Goal: Transaction & Acquisition: Purchase product/service

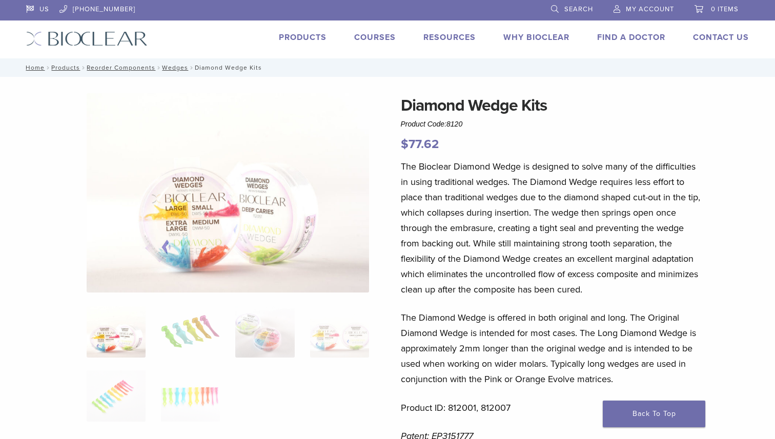
click at [307, 36] on link "Products" at bounding box center [303, 37] width 48 height 10
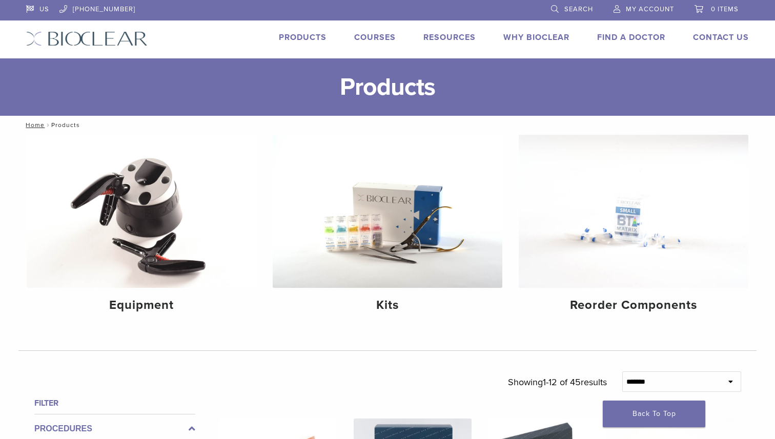
click at [571, 8] on span "Search" at bounding box center [578, 9] width 29 height 8
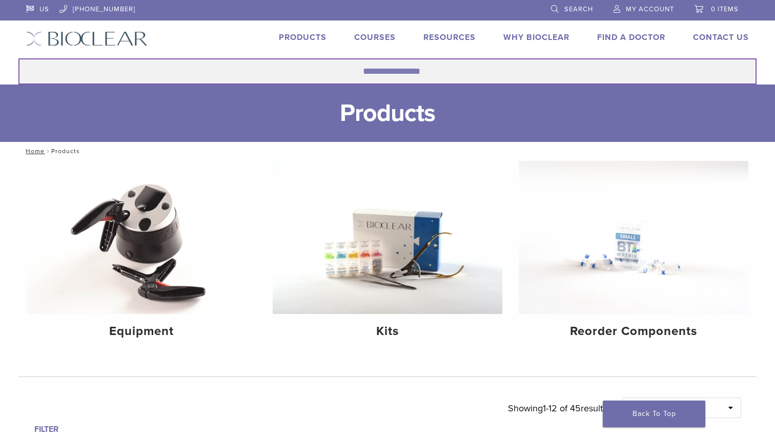
click at [396, 71] on input "Search for:" at bounding box center [387, 71] width 738 height 26
type input "**********"
click at [18, 58] on button "Search" at bounding box center [18, 58] width 1 height 1
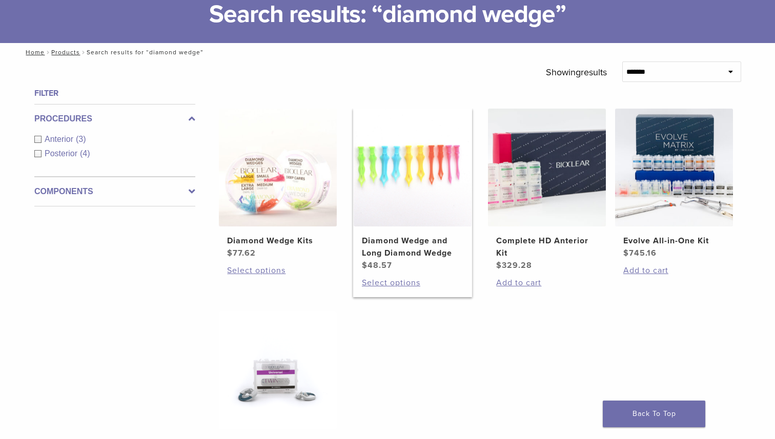
scroll to position [61, 0]
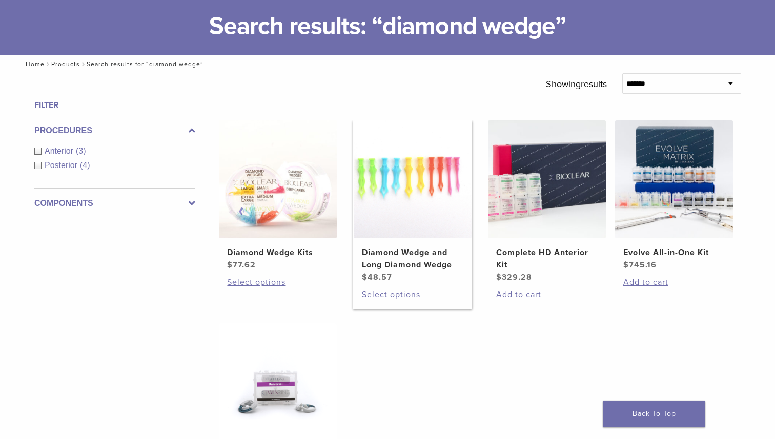
click at [384, 219] on img at bounding box center [413, 179] width 118 height 118
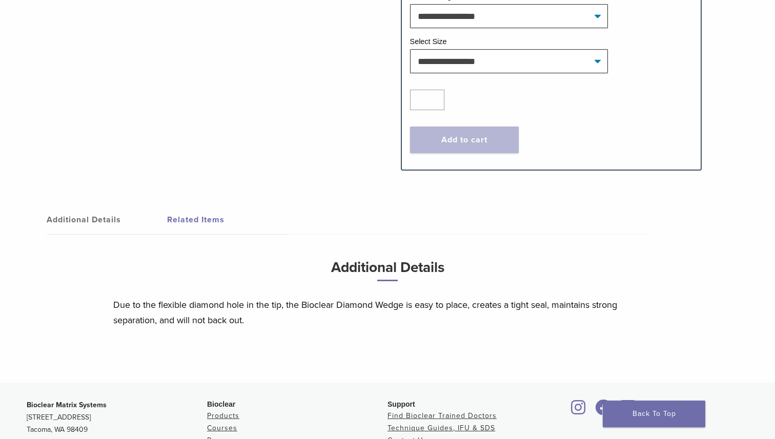
scroll to position [199, 0]
